Goal: Task Accomplishment & Management: Use online tool/utility

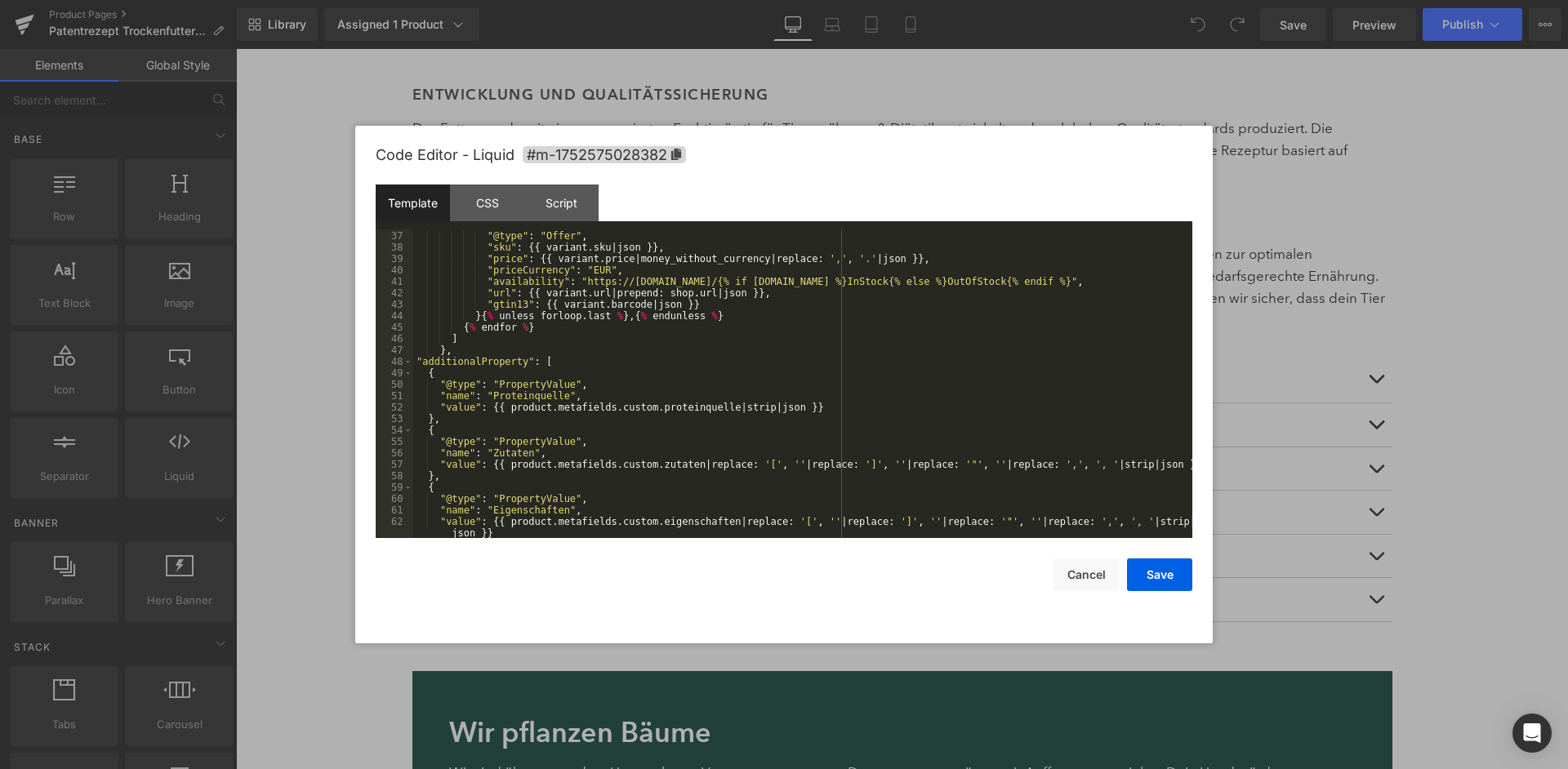
scroll to position [445, 0]
click at [981, 412] on div "{ "@type" : "Offer" , "sku" : {{ variant . sku | json }} , "price" : {{ variant…" at bounding box center [802, 391] width 779 height 343
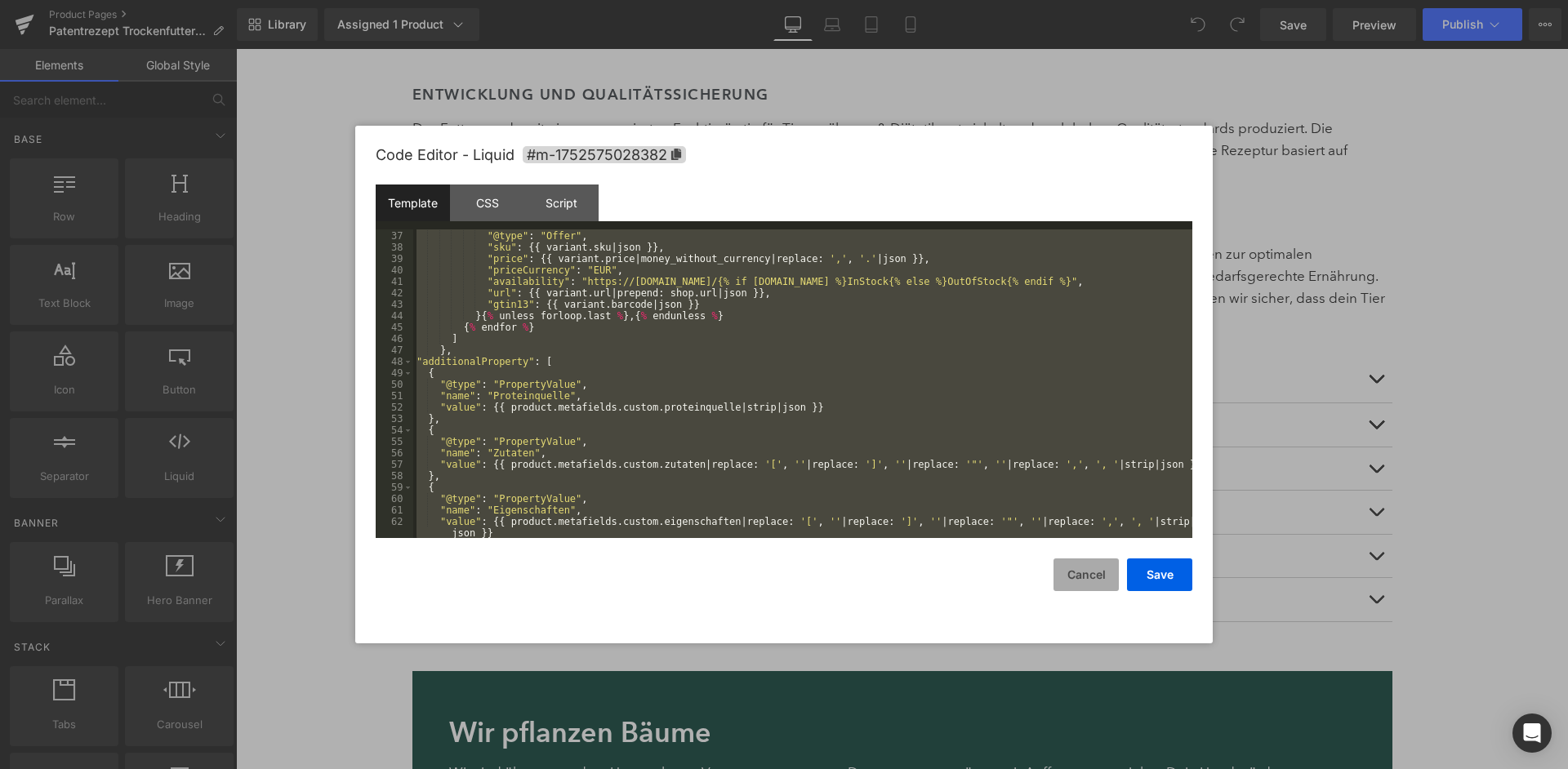
click at [1075, 570] on button "Cancel" at bounding box center [1086, 575] width 65 height 32
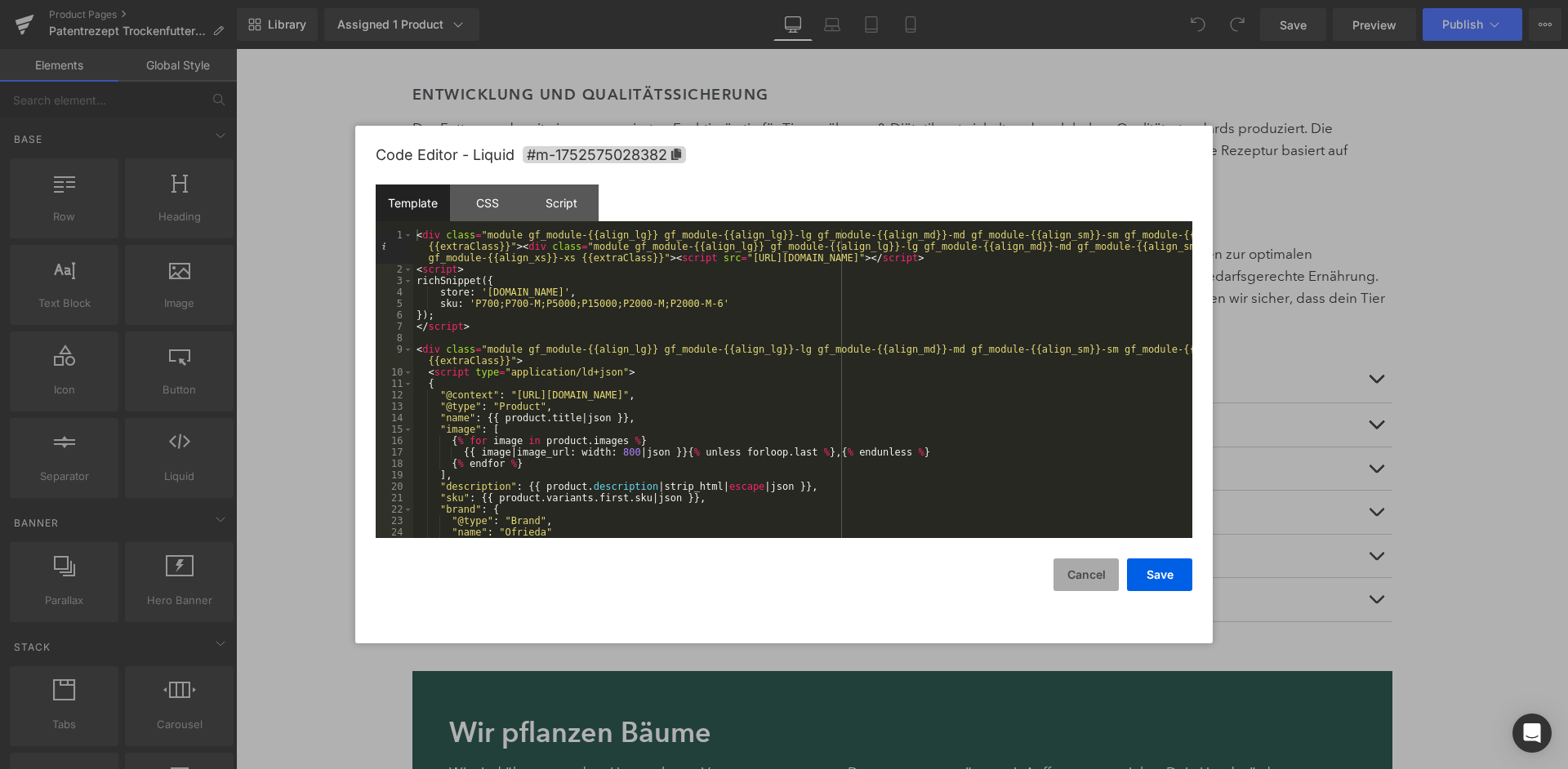
click at [1094, 576] on button "Cancel" at bounding box center [1086, 575] width 65 height 32
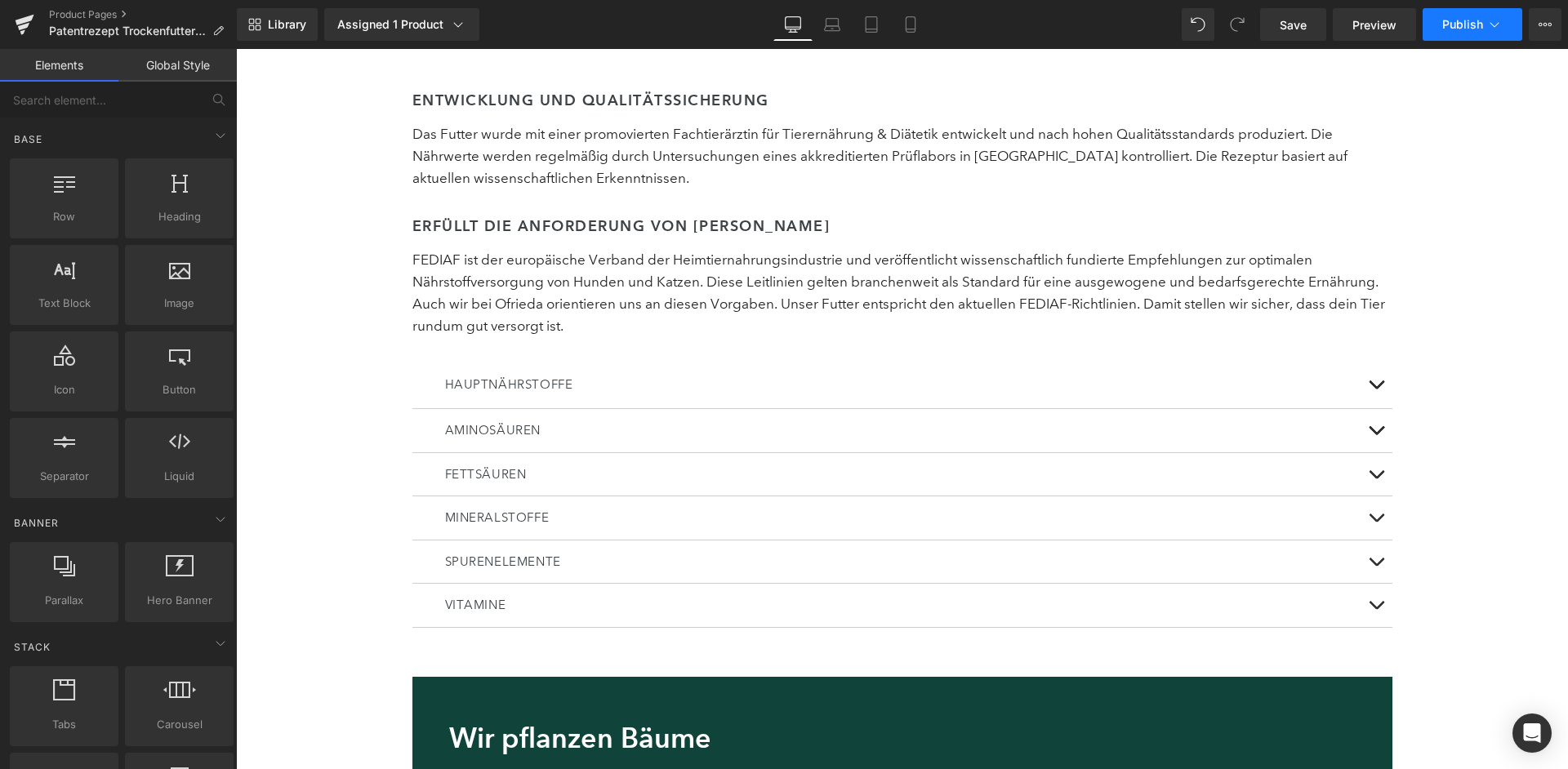
click at [1476, 32] on button "Publish" at bounding box center [1473, 24] width 100 height 32
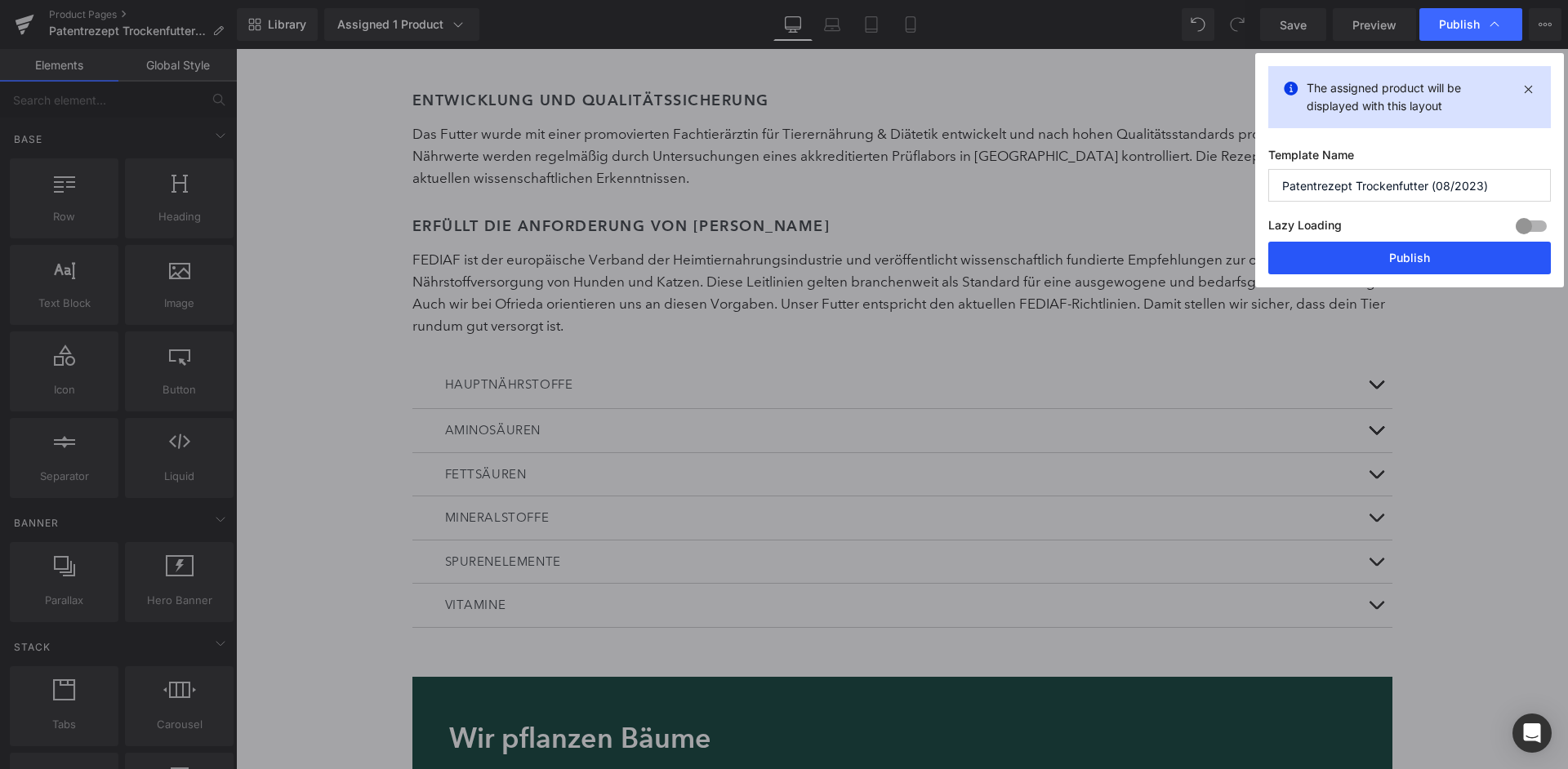
click at [1425, 243] on button "Publish" at bounding box center [1409, 257] width 282 height 32
